Goal: Entertainment & Leisure: Consume media (video, audio)

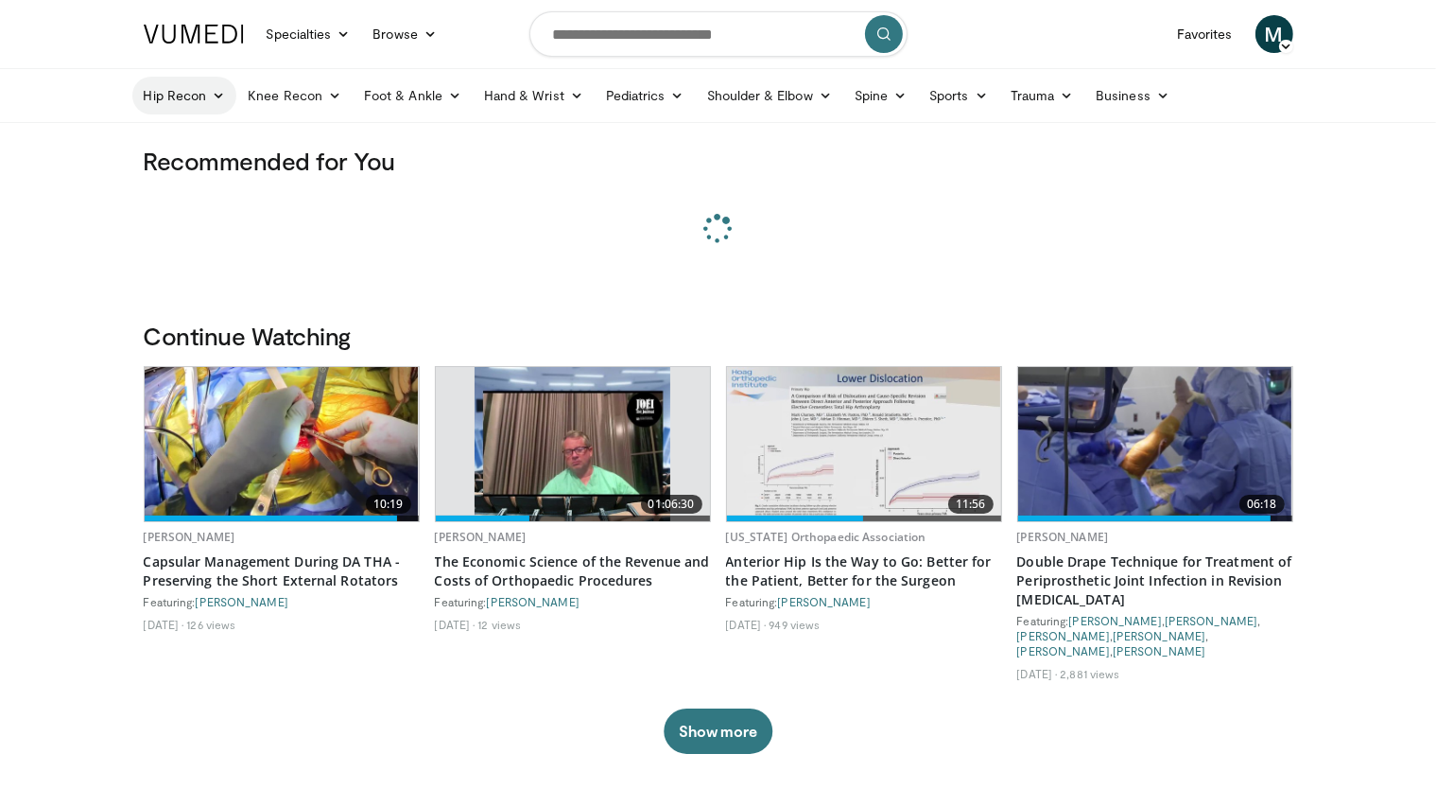
click at [212, 93] on icon at bounding box center [218, 95] width 13 height 13
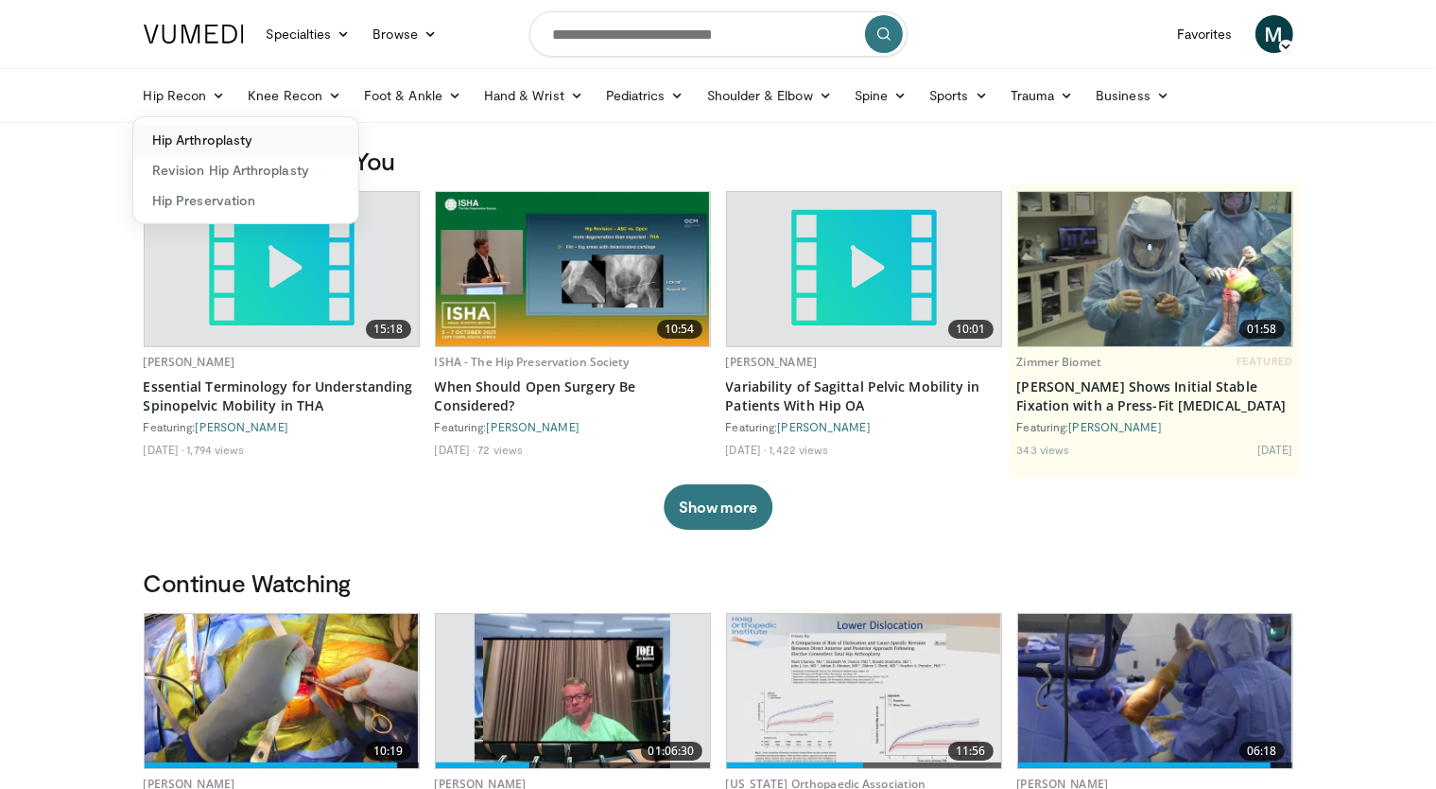
click at [240, 134] on link "Hip Arthroplasty" at bounding box center [245, 140] width 225 height 30
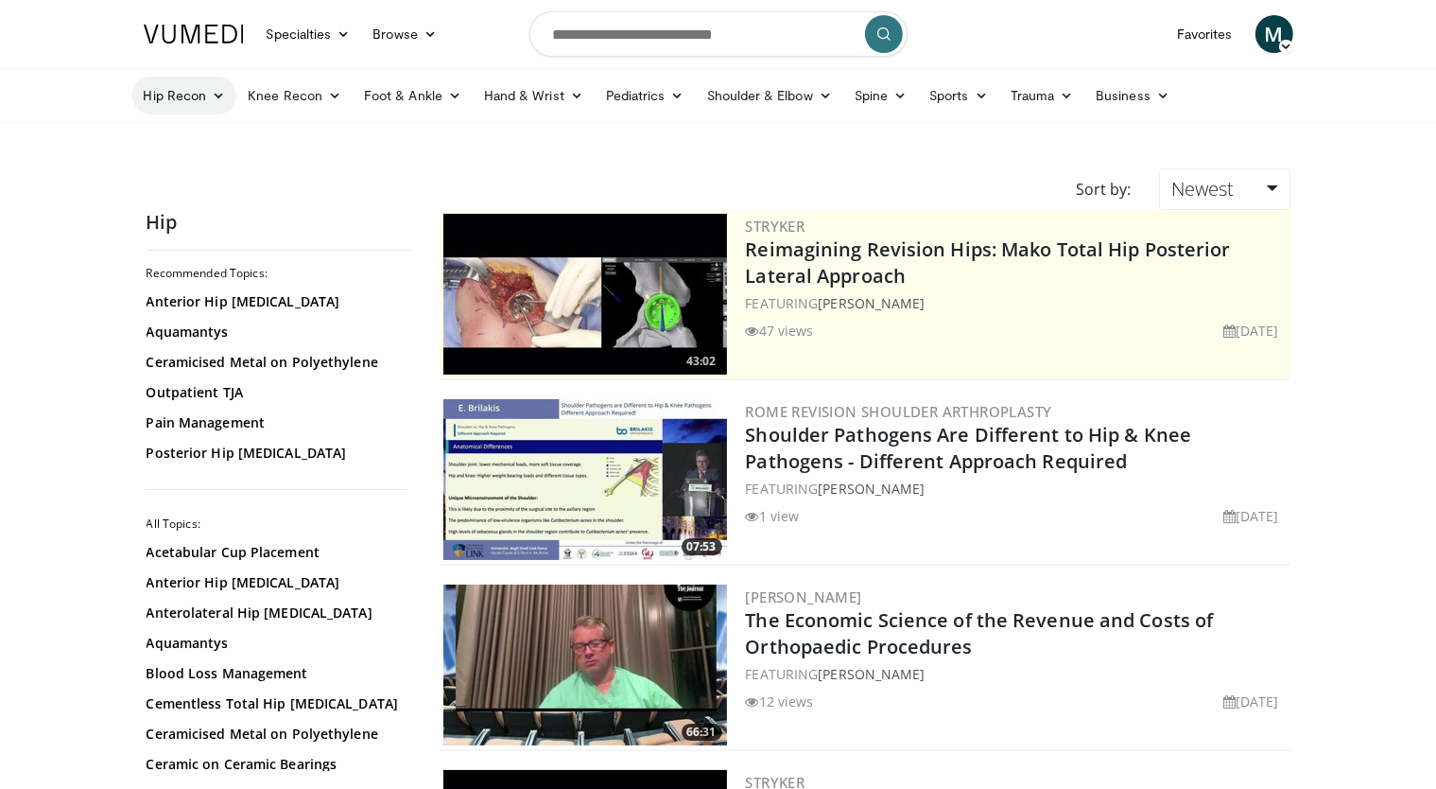
click at [223, 101] on icon at bounding box center [218, 95] width 13 height 13
click at [235, 171] on link "Revision Hip Arthroplasty" at bounding box center [245, 170] width 225 height 30
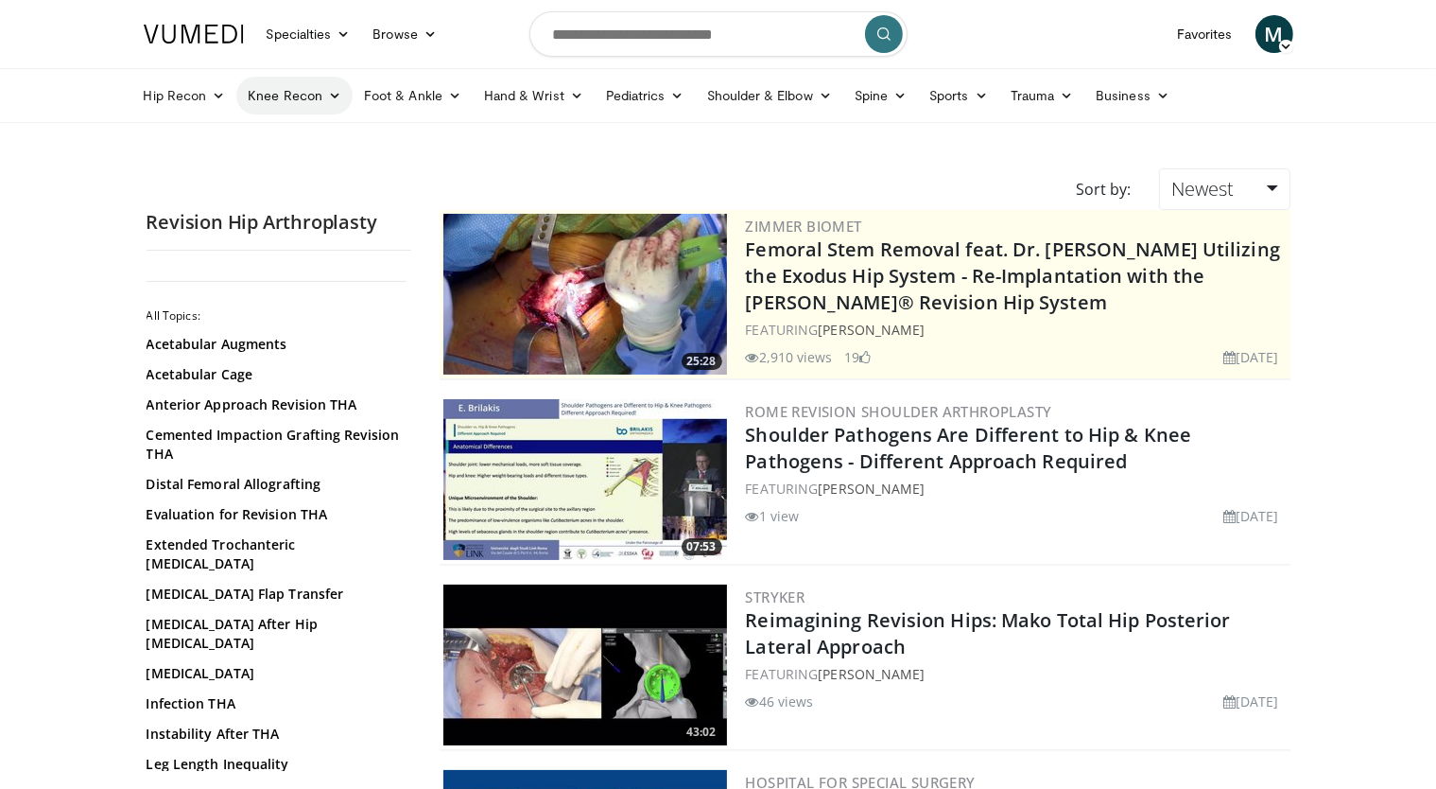
click at [306, 106] on link "Knee Recon" at bounding box center [294, 96] width 116 height 38
click at [325, 134] on link "Knee Arthroplasty" at bounding box center [349, 140] width 225 height 30
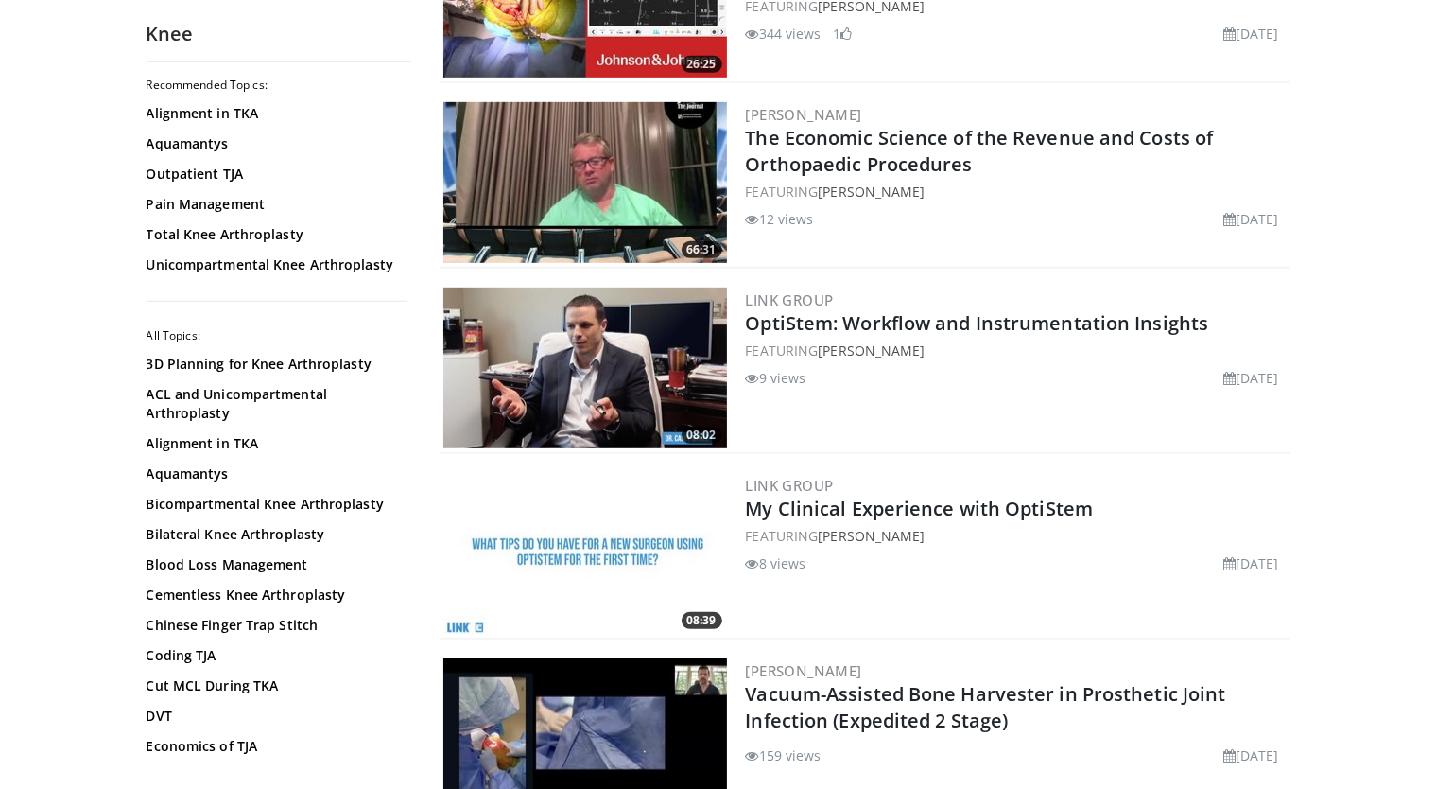
scroll to position [1040, 0]
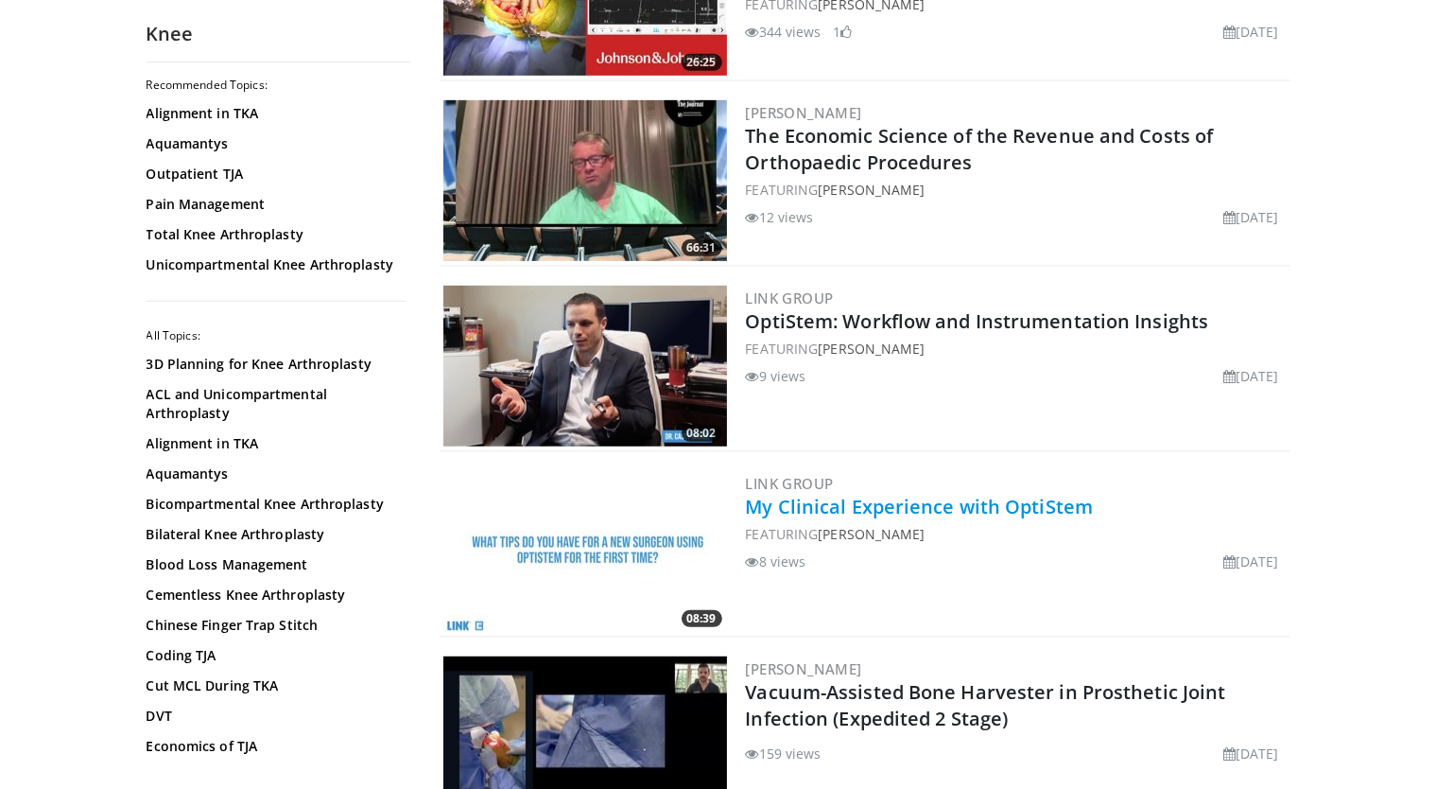
click at [950, 497] on link "My Clinical Experience with OptiStem" at bounding box center [920, 507] width 348 height 26
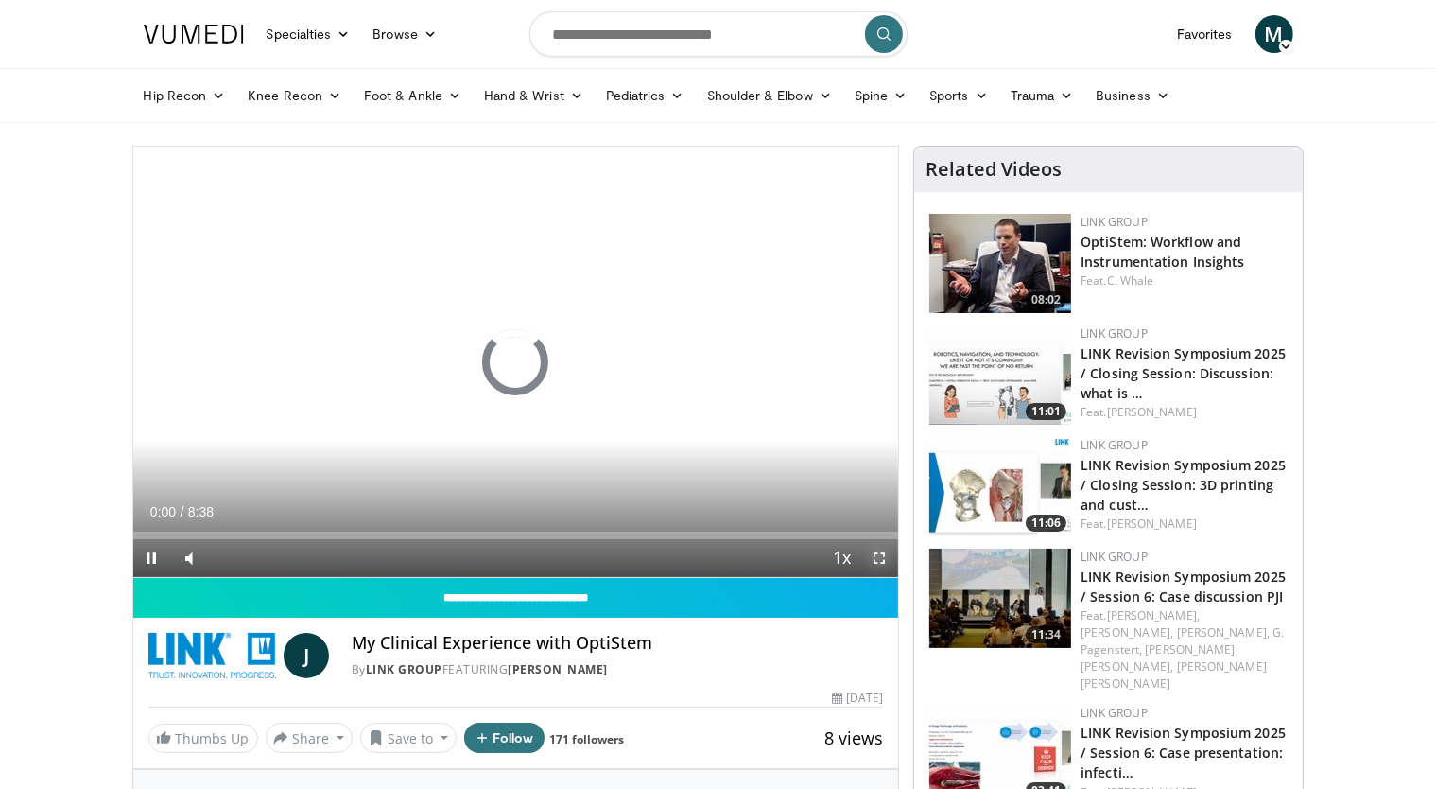
click at [877, 557] on span "Video Player" at bounding box center [879, 558] width 38 height 38
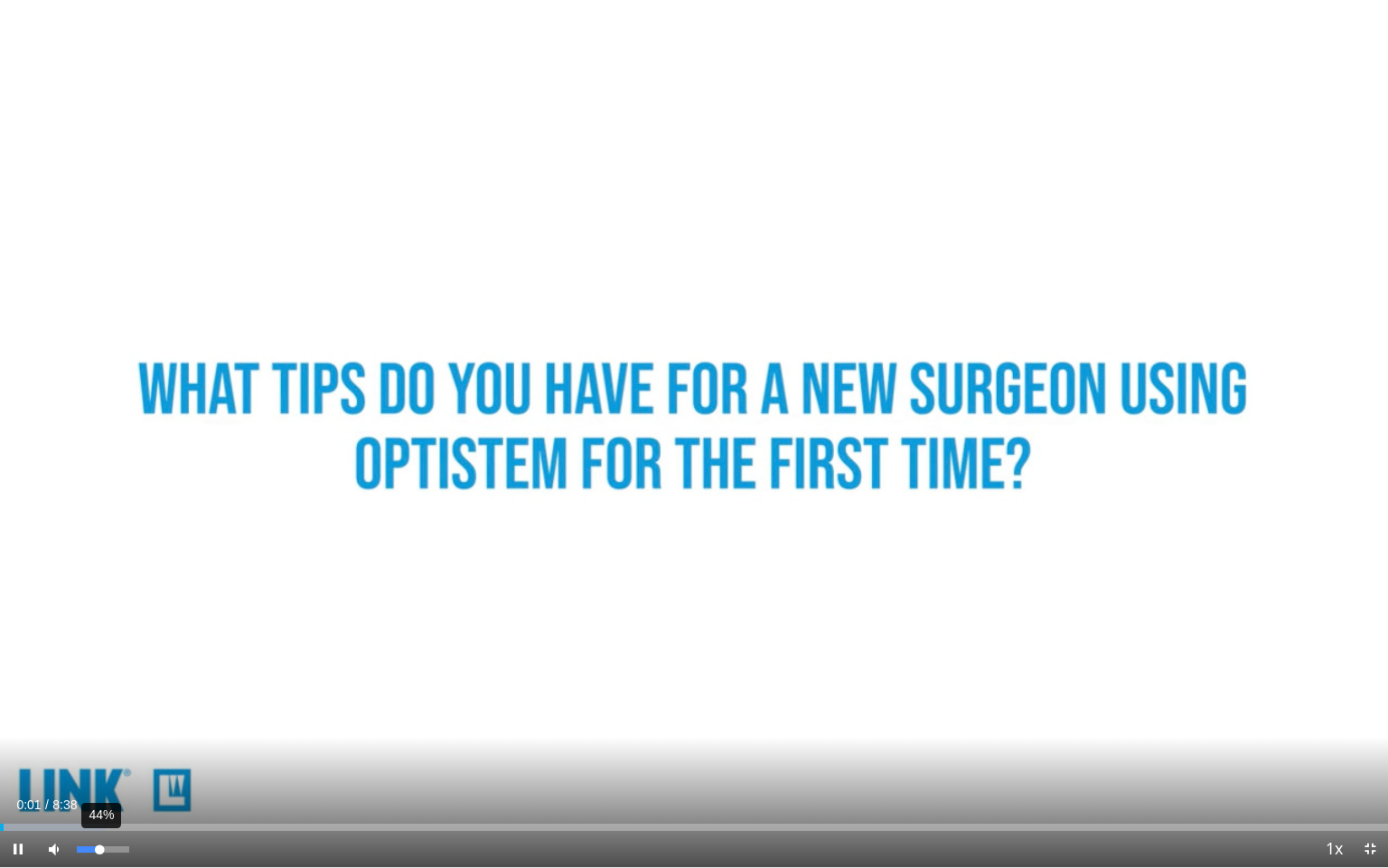
drag, startPoint x: 88, startPoint y: 844, endPoint x: 105, endPoint y: 842, distance: 17.1
click at [99, 753] on div "Volume Level" at bounding box center [88, 849] width 23 height 7
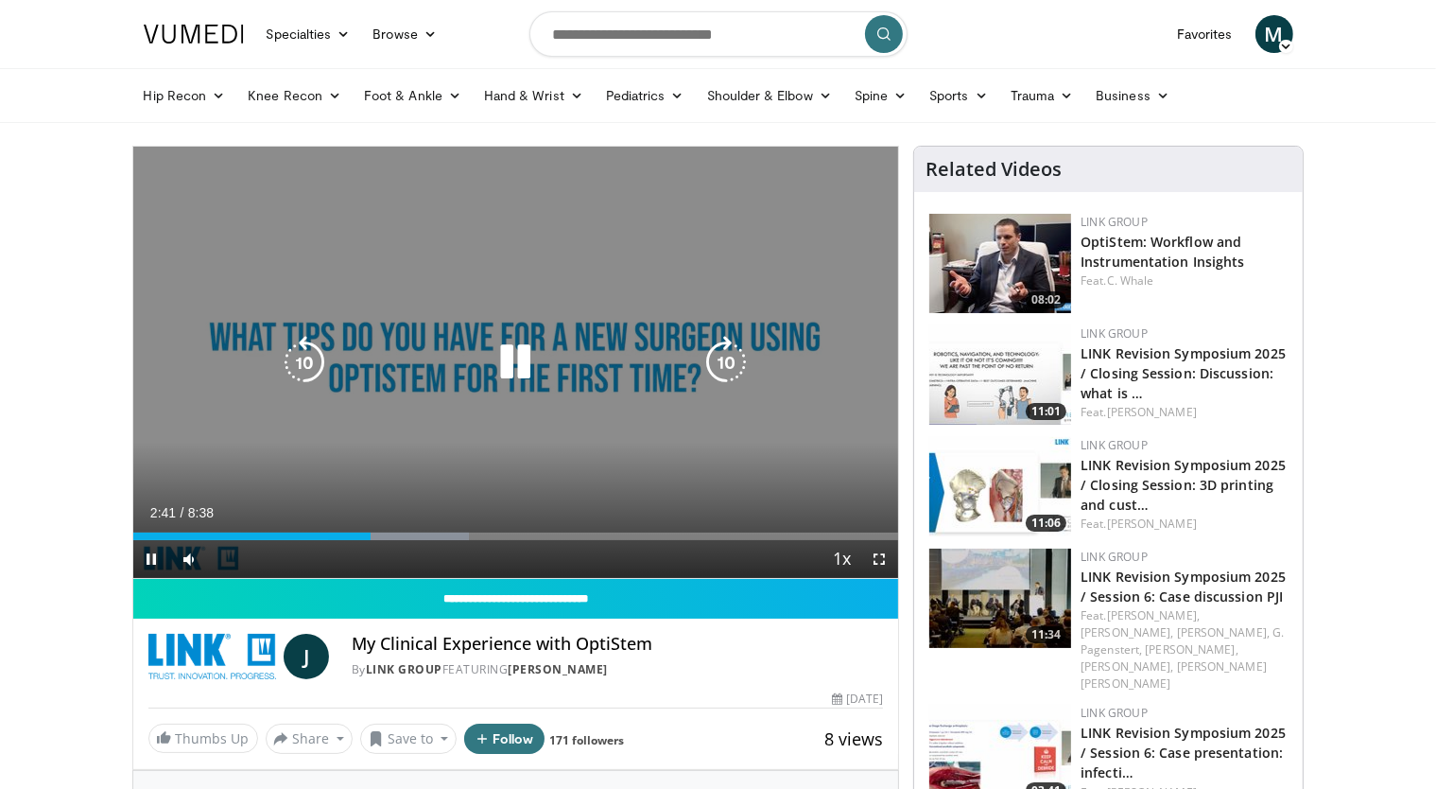
click at [515, 372] on icon "Video Player" at bounding box center [515, 362] width 53 height 53
click at [513, 350] on icon "Video Player" at bounding box center [515, 362] width 53 height 53
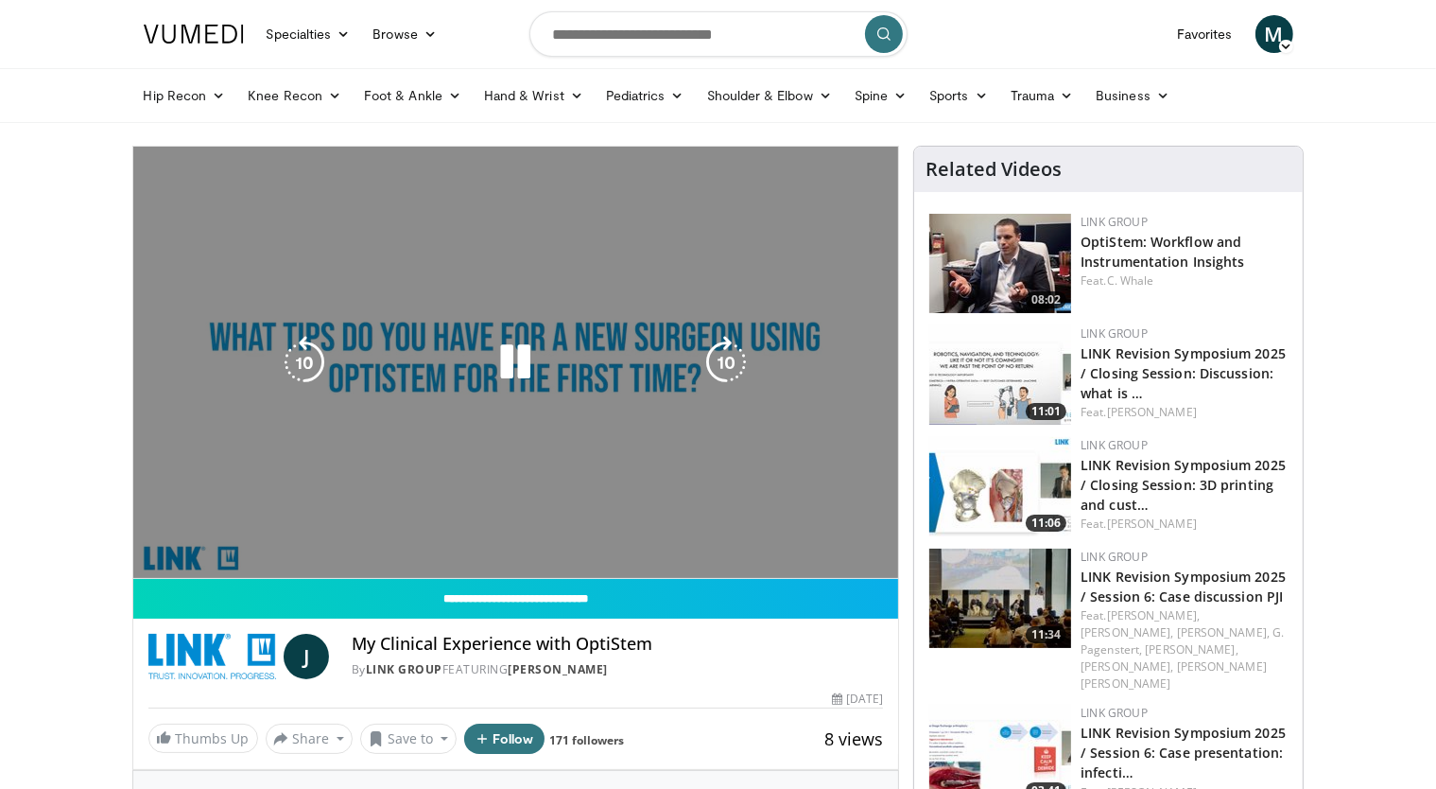
click at [479, 309] on div "10 seconds Tap to unmute" at bounding box center [516, 362] width 766 height 431
